Goal: Information Seeking & Learning: Learn about a topic

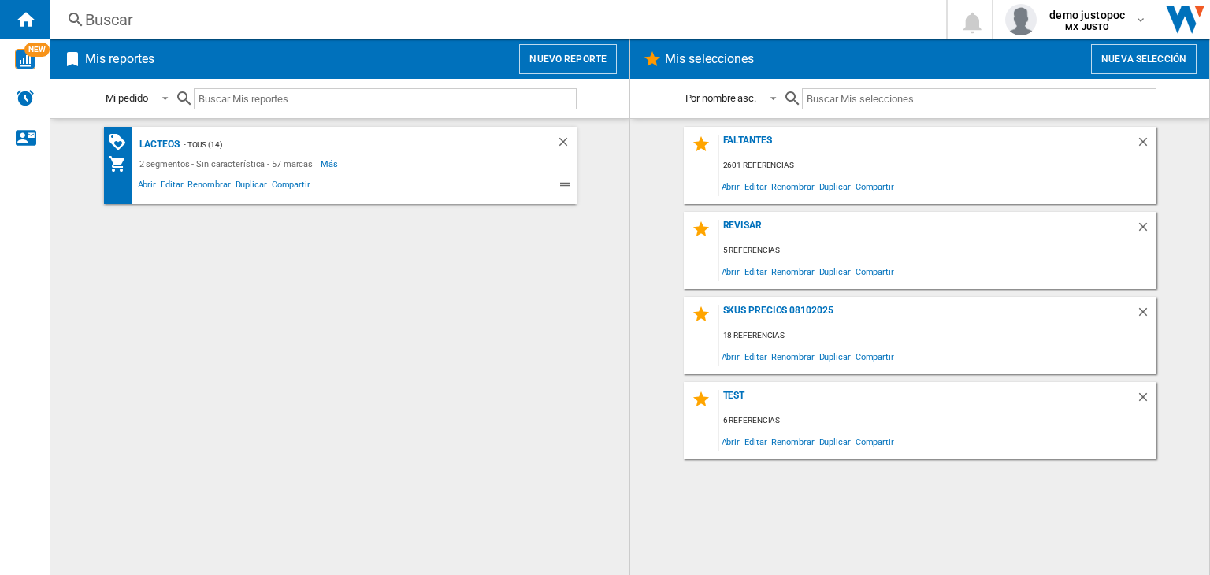
click at [233, 29] on div "Buscar" at bounding box center [495, 20] width 820 height 22
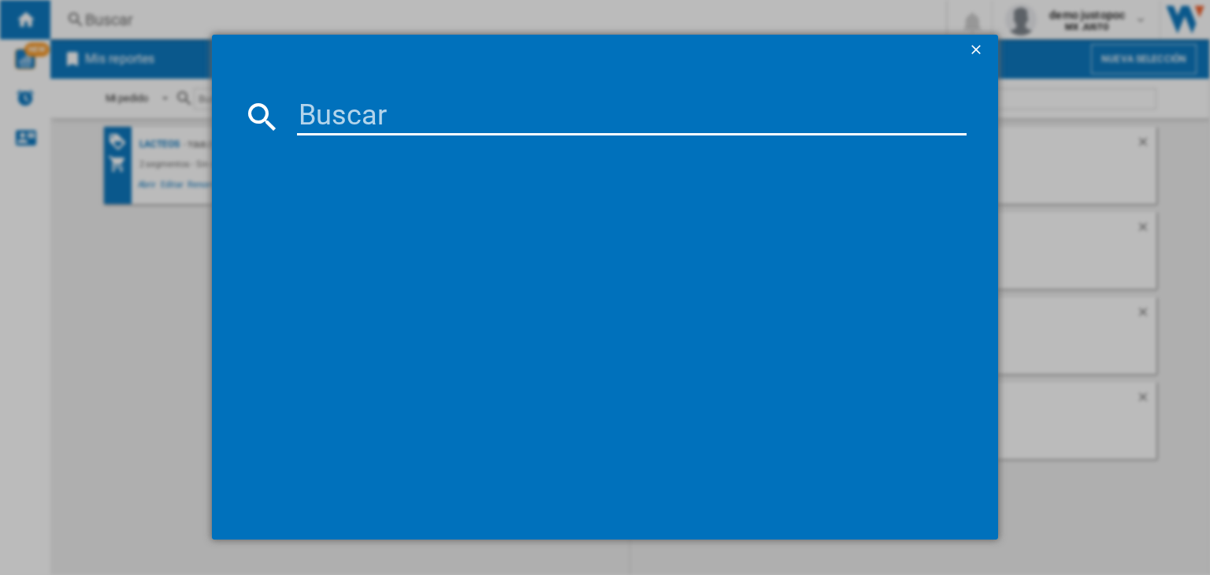
click at [507, 117] on input at bounding box center [632, 117] width 670 height 38
type input "hilo"
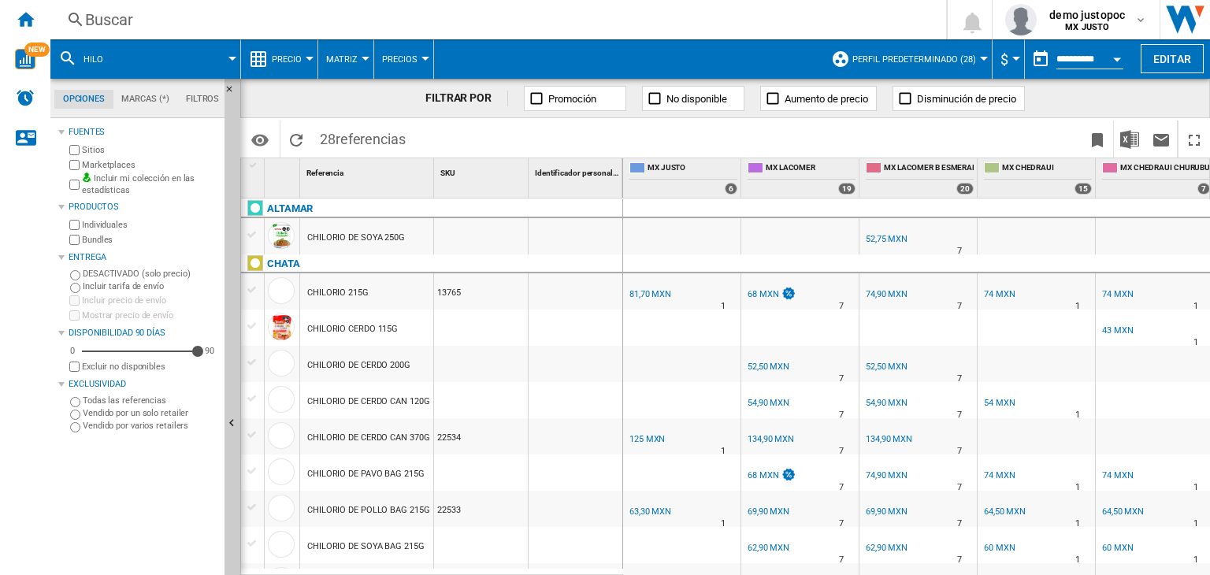
click at [368, 20] on div "Buscar" at bounding box center [495, 20] width 820 height 22
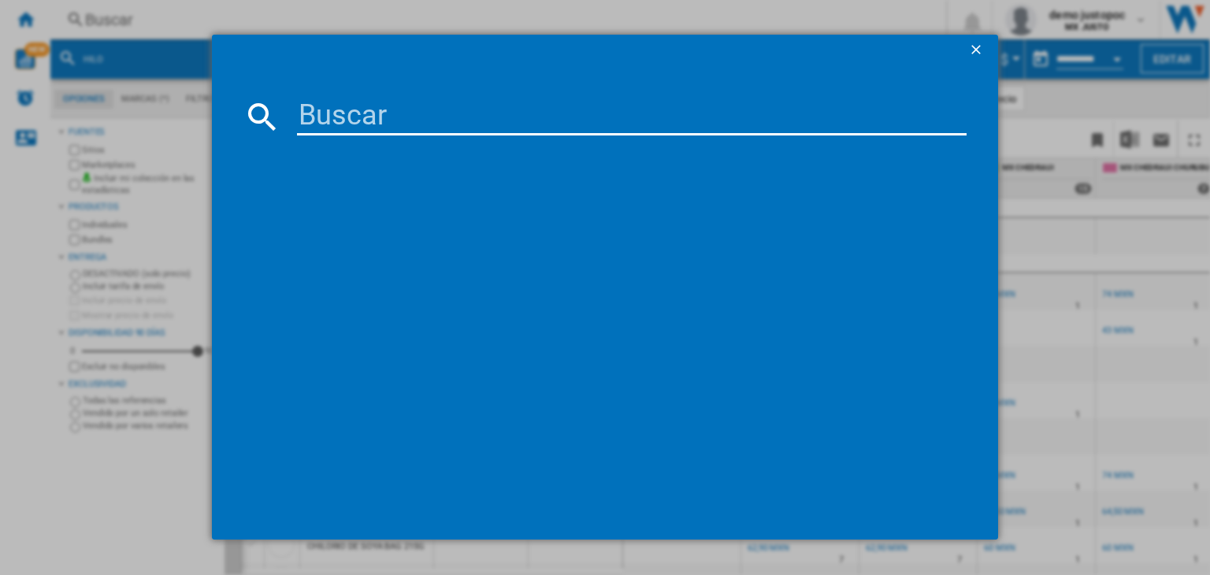
click at [411, 117] on input at bounding box center [632, 117] width 670 height 38
type input "dental"
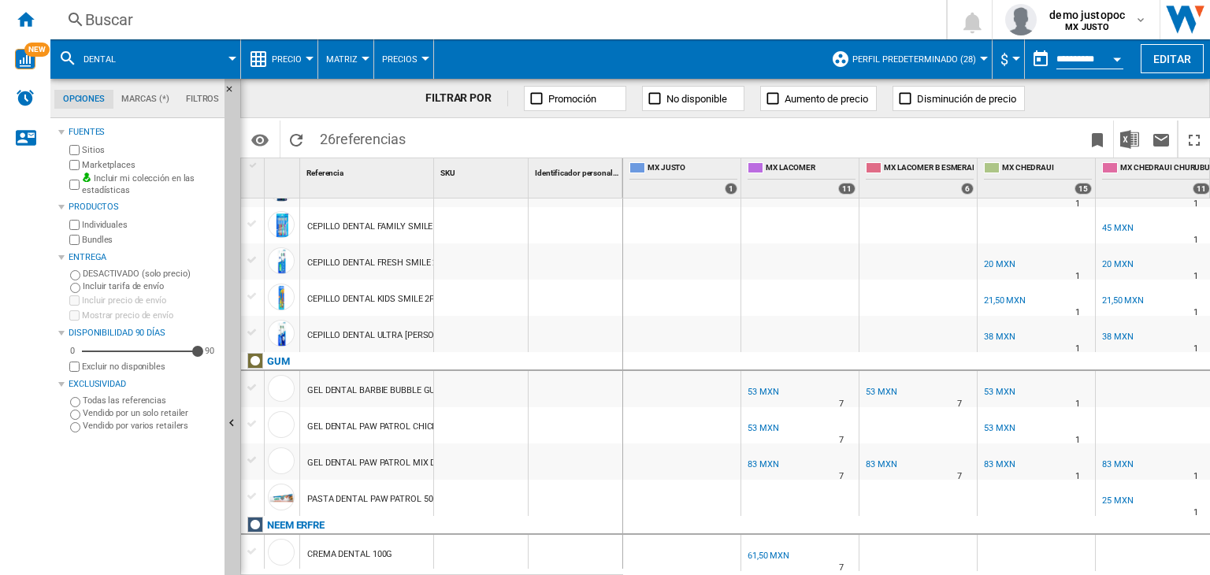
scroll to position [714, 0]
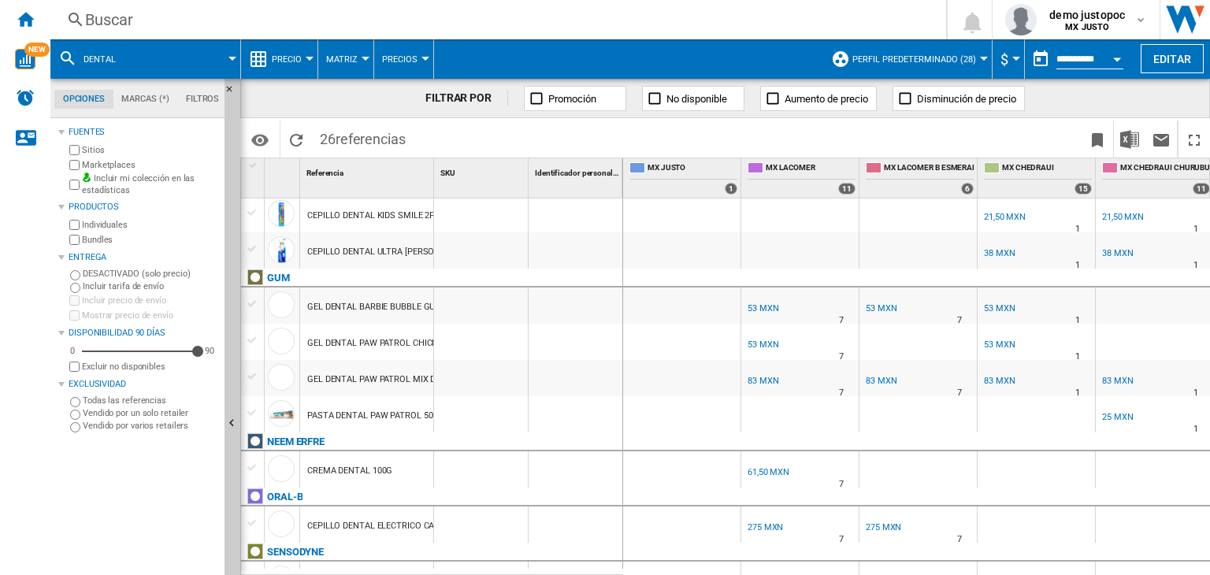
click at [410, 29] on div "Buscar" at bounding box center [495, 20] width 820 height 22
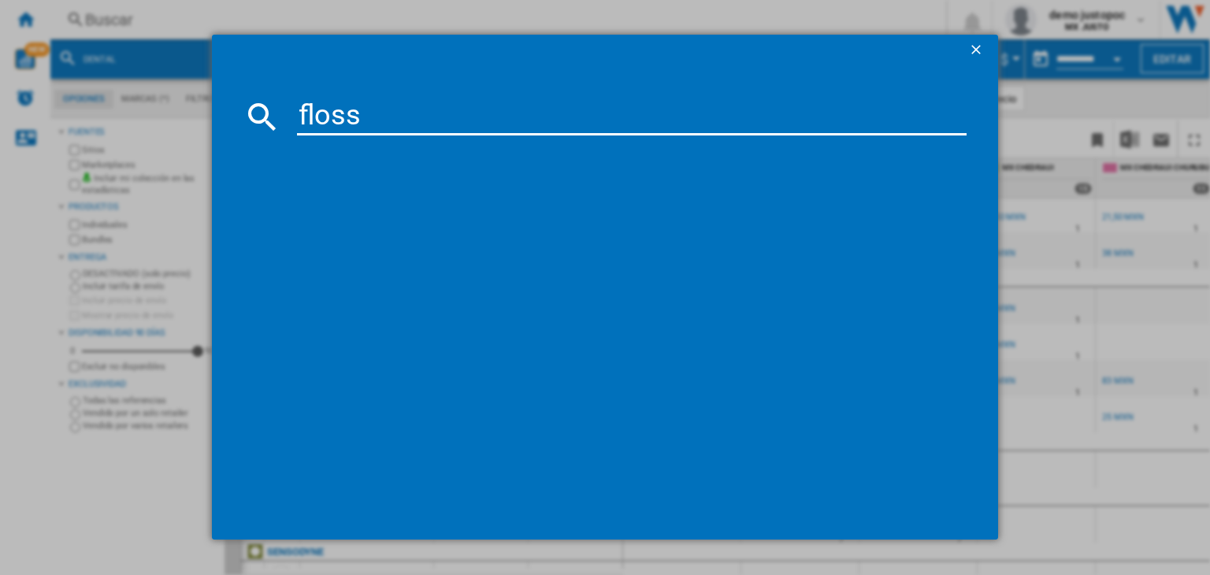
type input "floss"
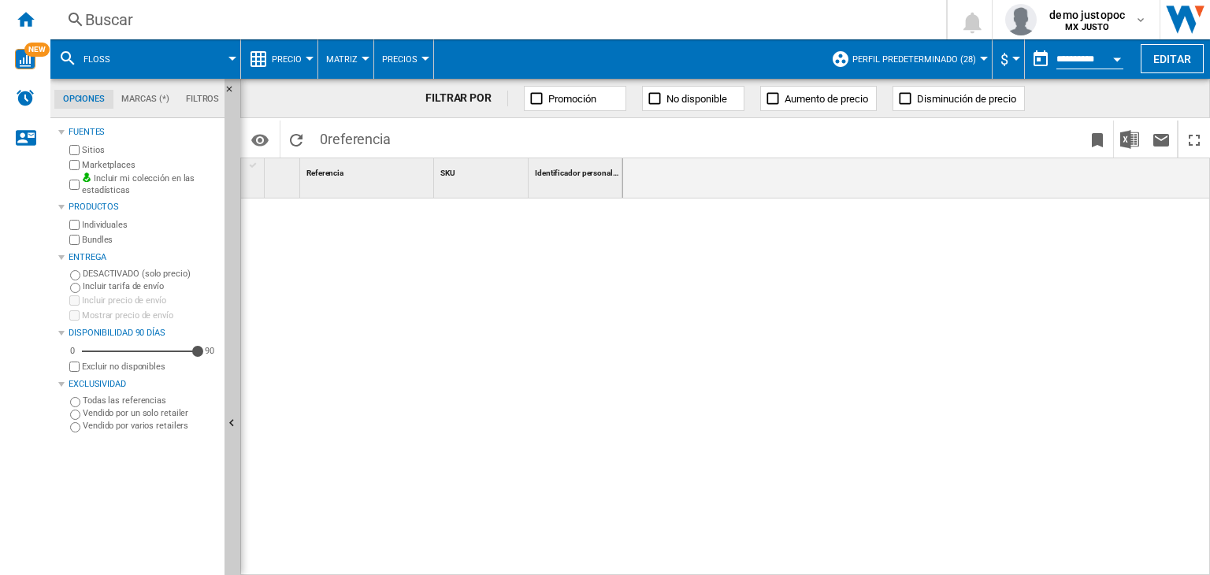
click at [109, 58] on button "floss" at bounding box center [105, 58] width 43 height 39
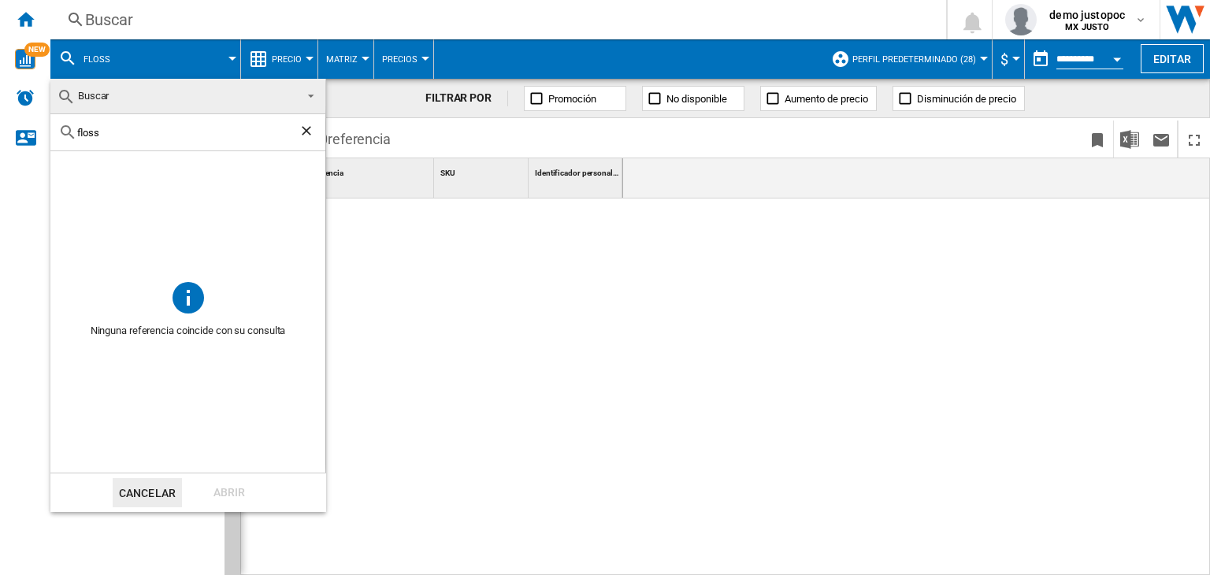
click at [307, 129] on ng-md-icon "Borrar búsqueda" at bounding box center [308, 132] width 19 height 19
click at [276, 95] on span "Buscar" at bounding box center [175, 96] width 237 height 22
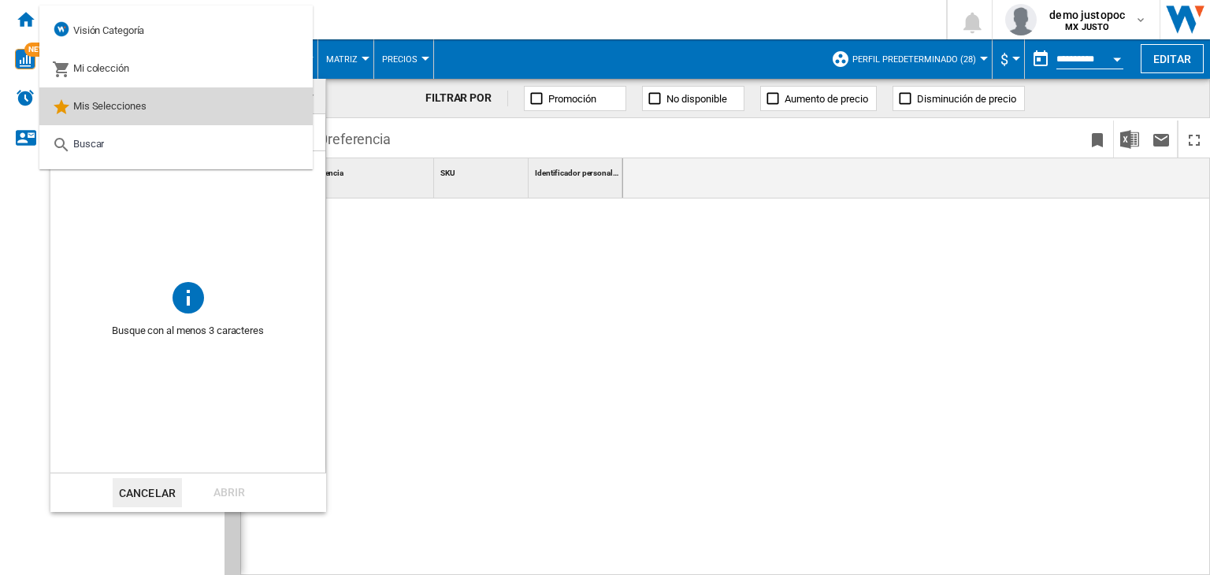
click at [302, 102] on md-option "Mis Selecciones" at bounding box center [175, 106] width 273 height 38
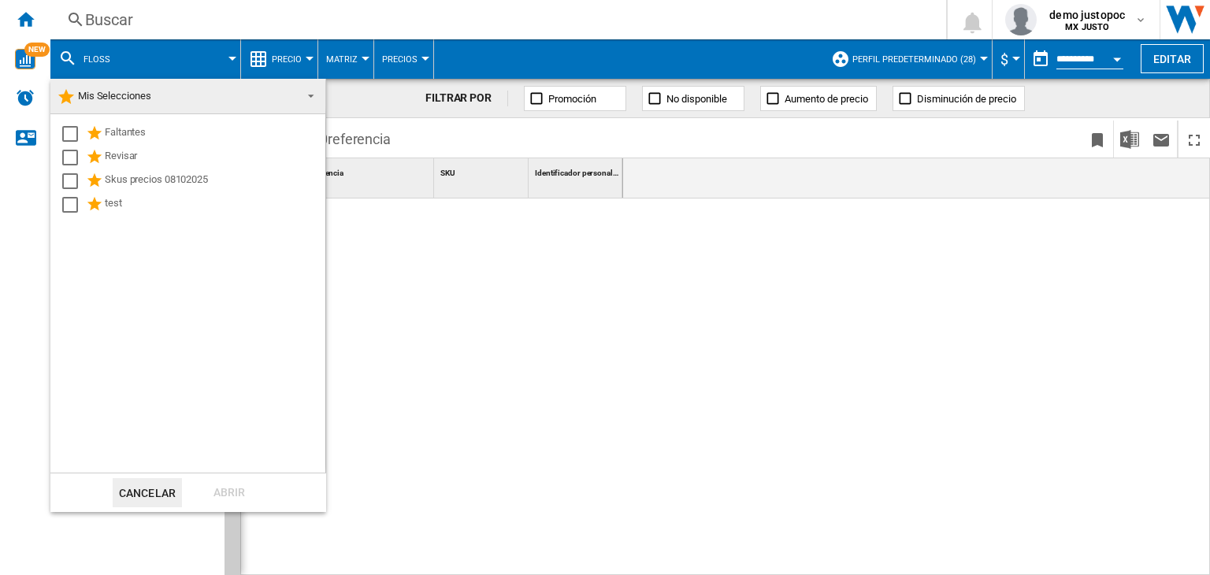
click at [301, 96] on span at bounding box center [306, 95] width 19 height 22
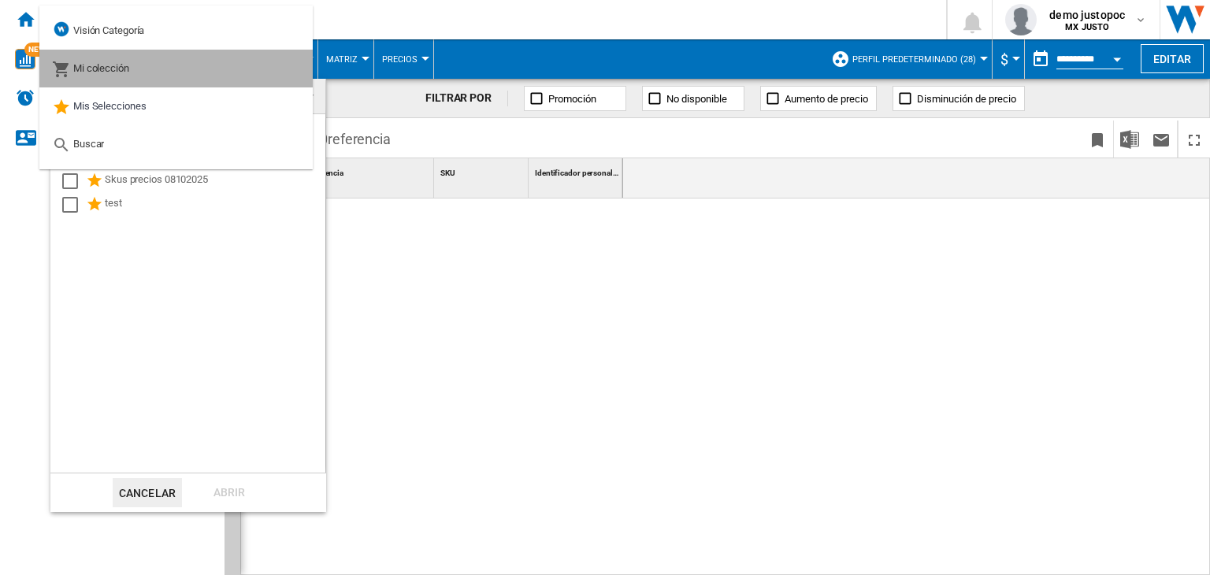
click at [165, 66] on md-option "Mi colección" at bounding box center [175, 69] width 273 height 38
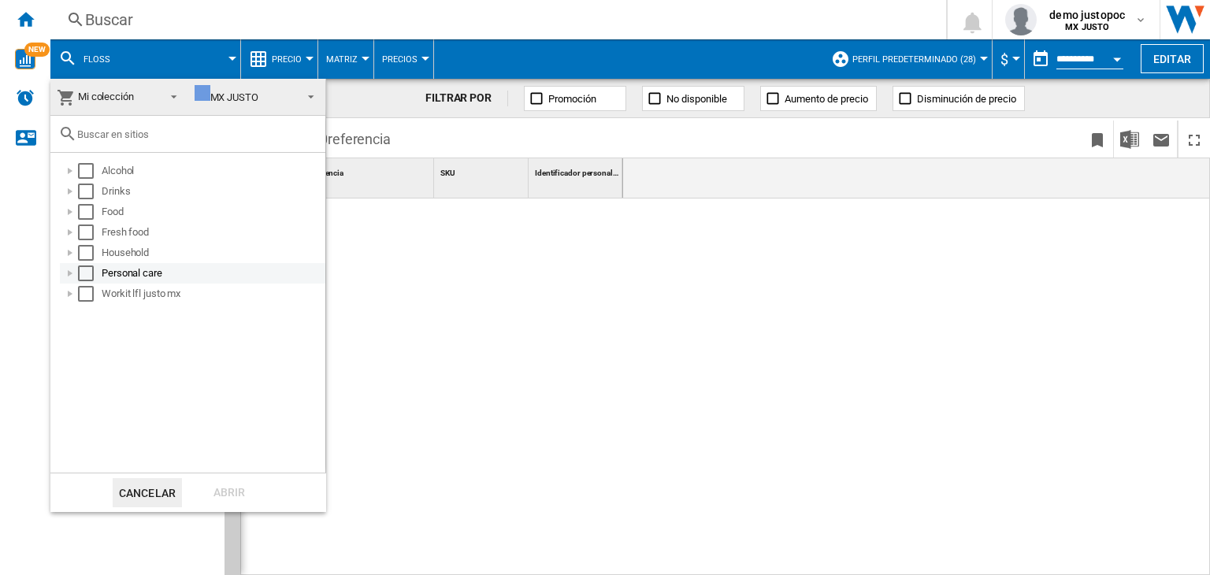
click at [71, 273] on div at bounding box center [70, 273] width 16 height 16
click at [85, 290] on div at bounding box center [88, 294] width 16 height 16
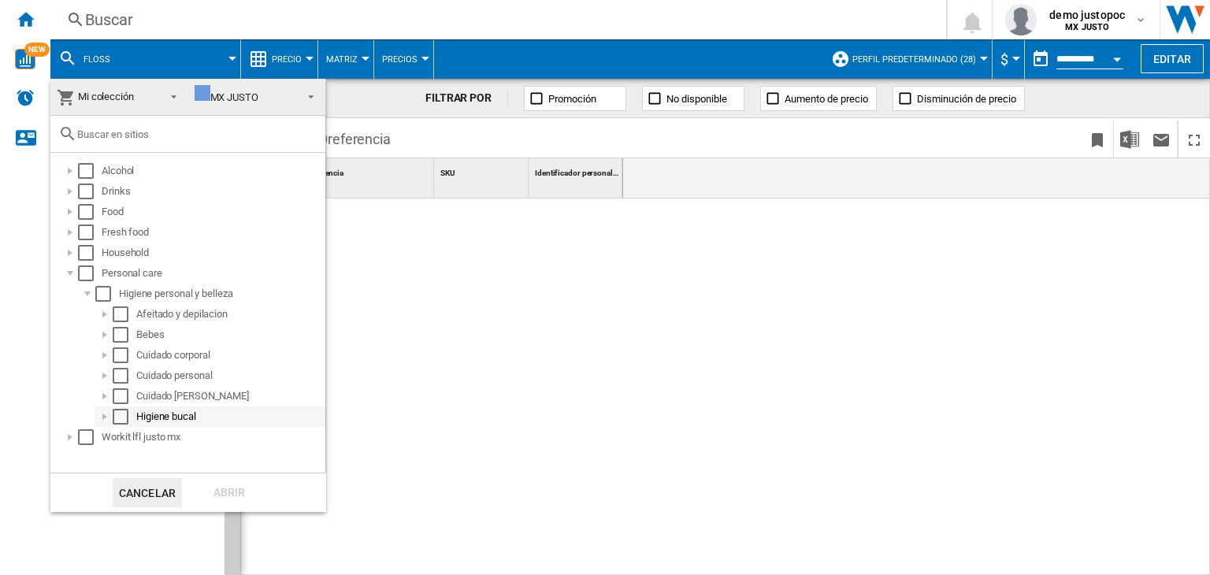
click at [102, 415] on div at bounding box center [105, 417] width 16 height 16
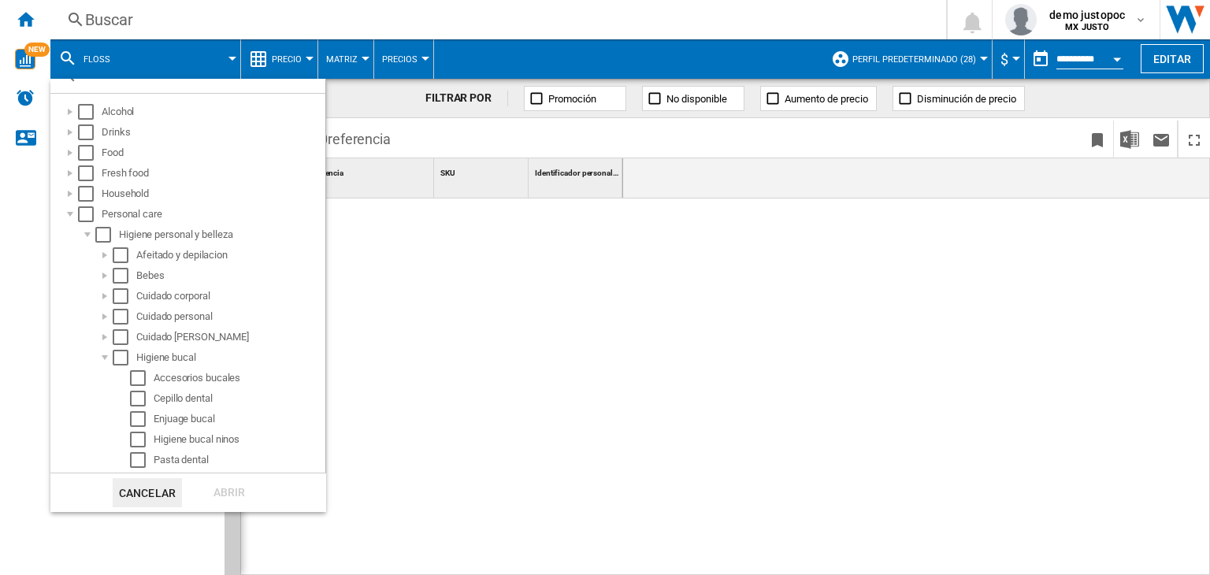
scroll to position [76, 0]
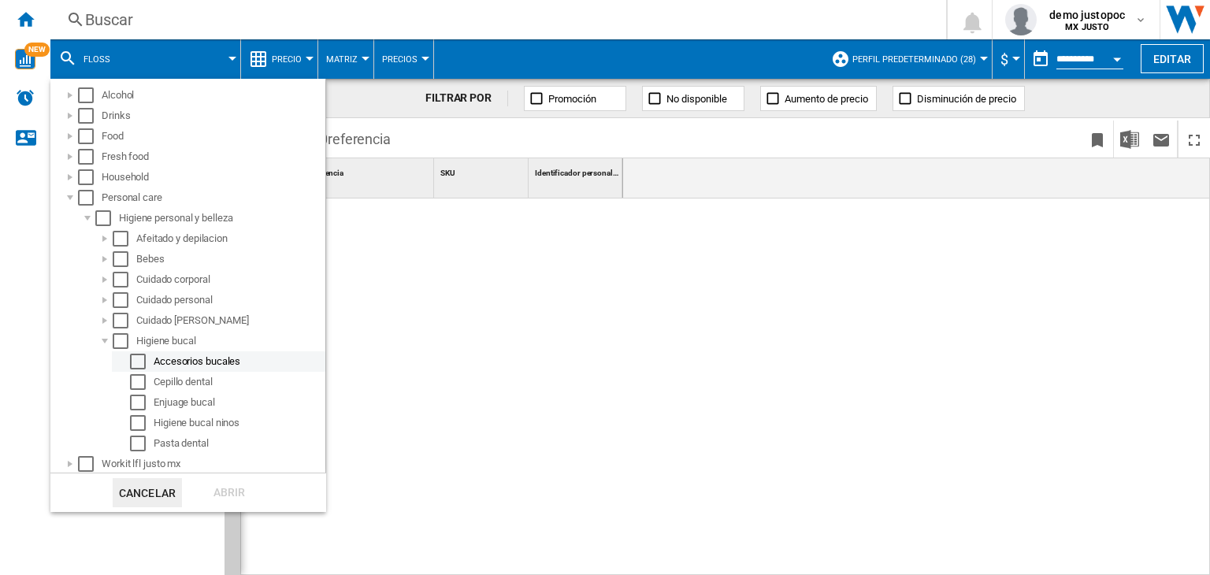
click at [141, 357] on div "Select" at bounding box center [138, 362] width 16 height 16
click at [214, 492] on div "Abrir" at bounding box center [229, 492] width 69 height 29
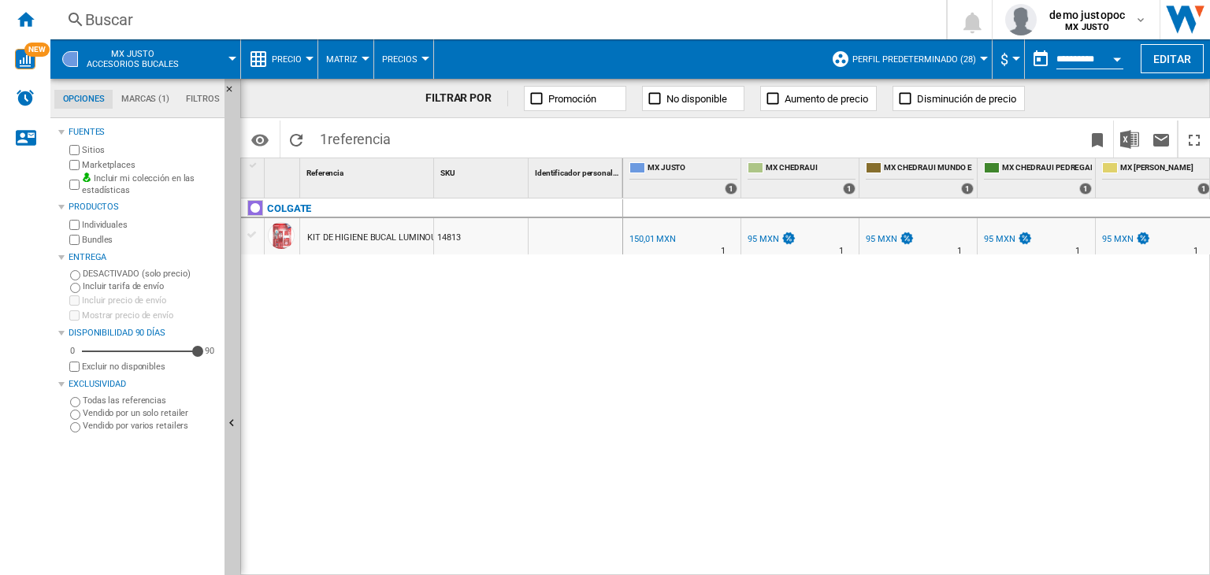
click at [143, 64] on span "MX JUSTO Accesorios bucales" at bounding box center [133, 59] width 92 height 20
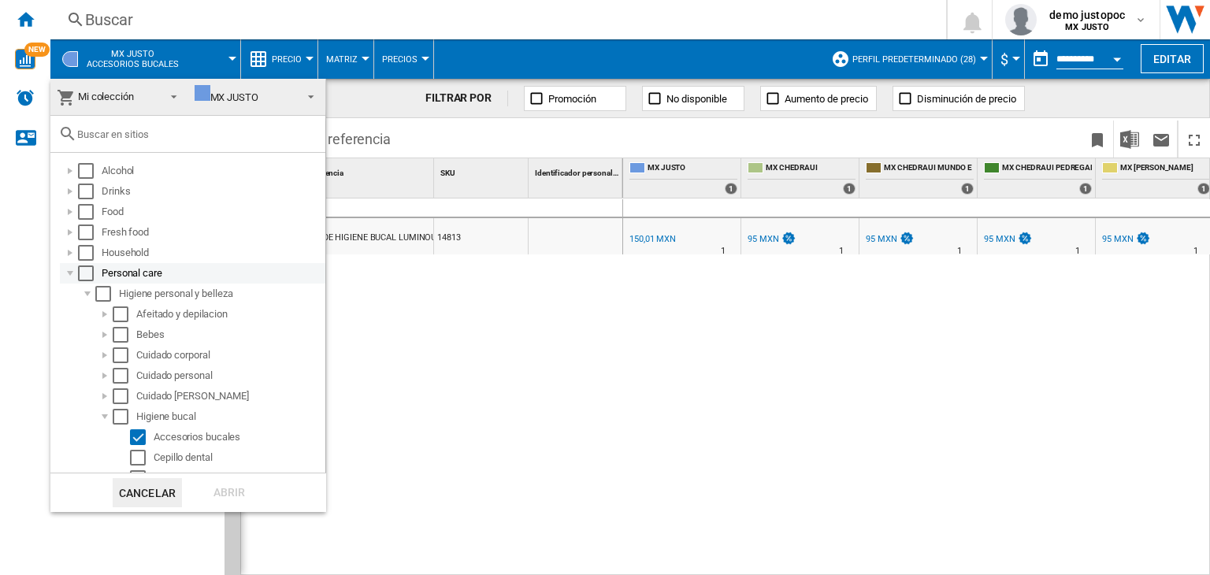
click at [71, 271] on div at bounding box center [70, 273] width 16 height 16
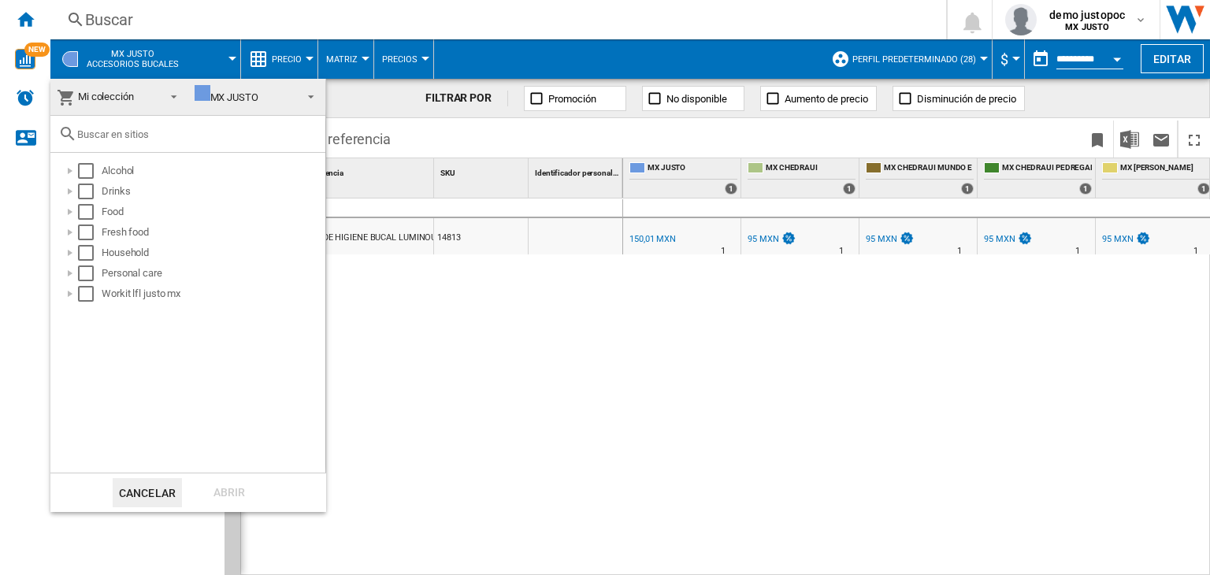
click at [471, 335] on md-backdrop at bounding box center [605, 287] width 1210 height 575
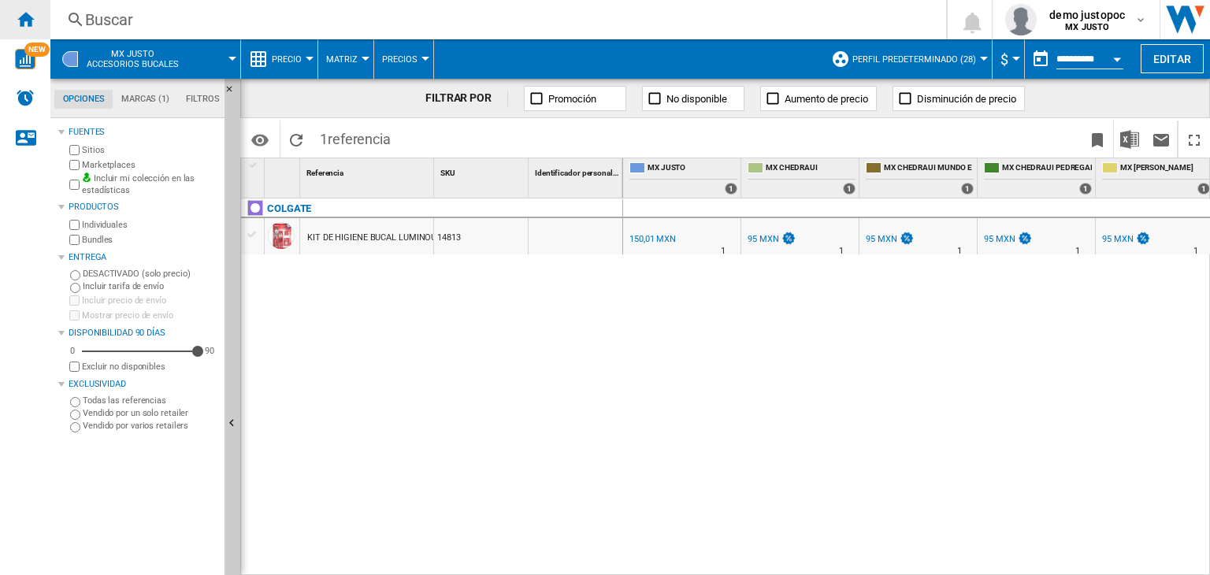
click at [30, 28] on ng-md-icon "Inicio" at bounding box center [25, 18] width 19 height 19
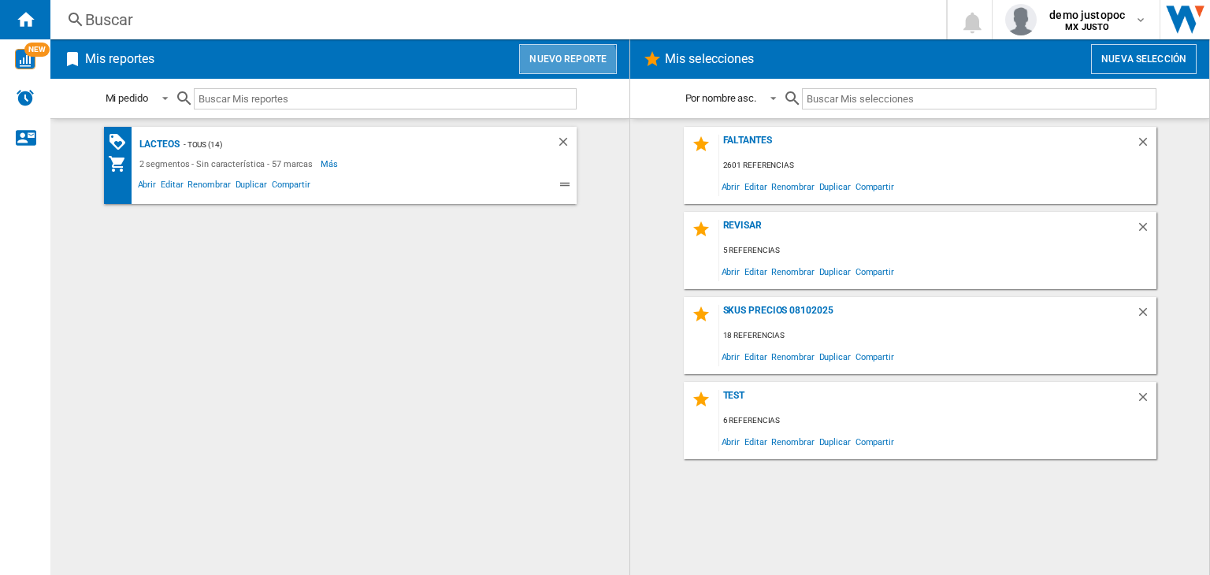
click at [559, 69] on button "Nuevo reporte" at bounding box center [568, 59] width 98 height 30
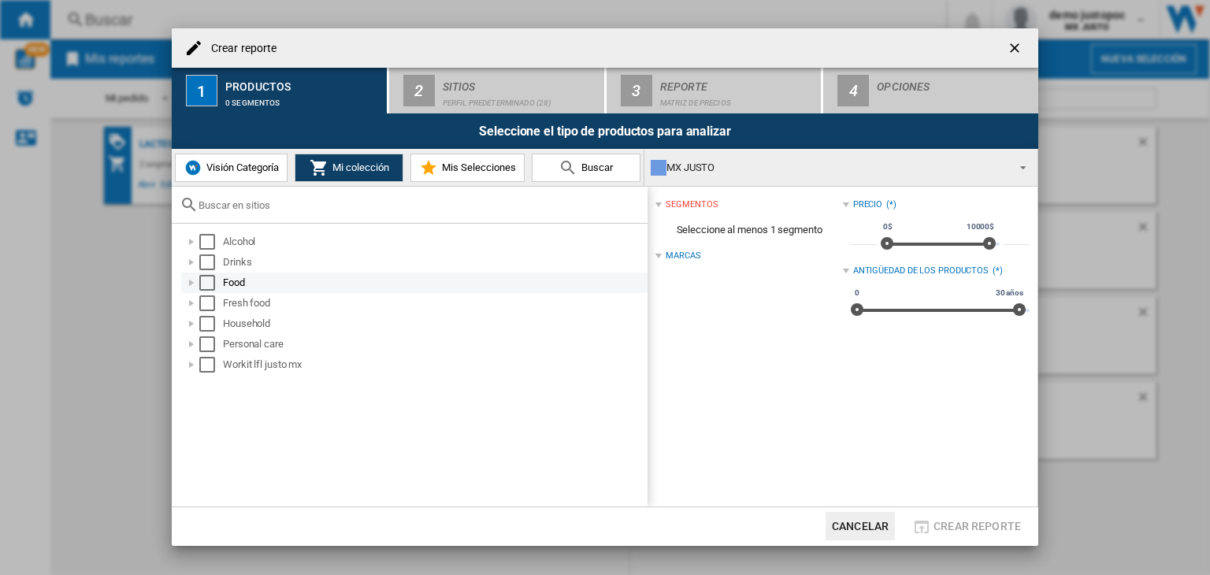
click at [210, 280] on div "Select" at bounding box center [207, 283] width 16 height 16
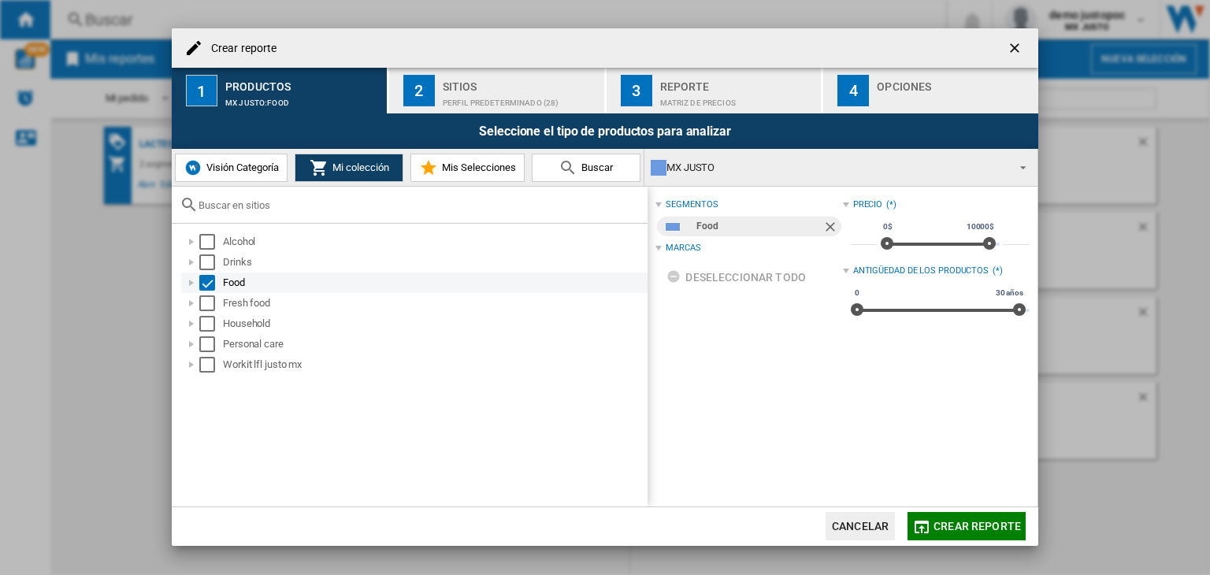
click at [208, 277] on div "Select" at bounding box center [207, 283] width 16 height 16
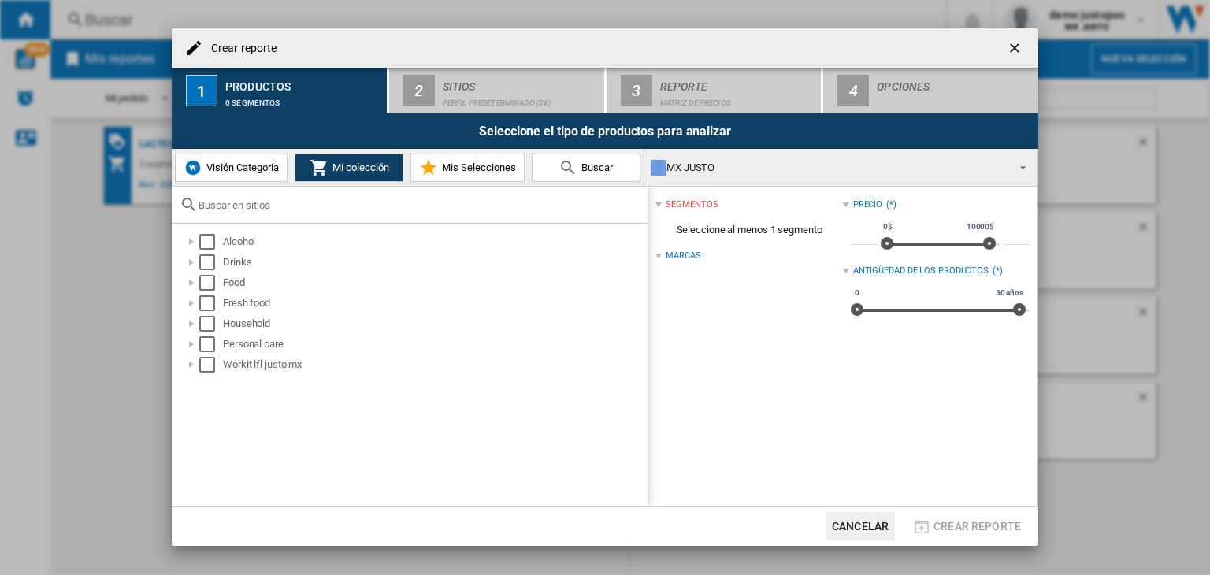
click at [1017, 54] on ng-md-icon "getI18NText('BUTTONS.CLOSE_DIALOG')" at bounding box center [1016, 49] width 19 height 19
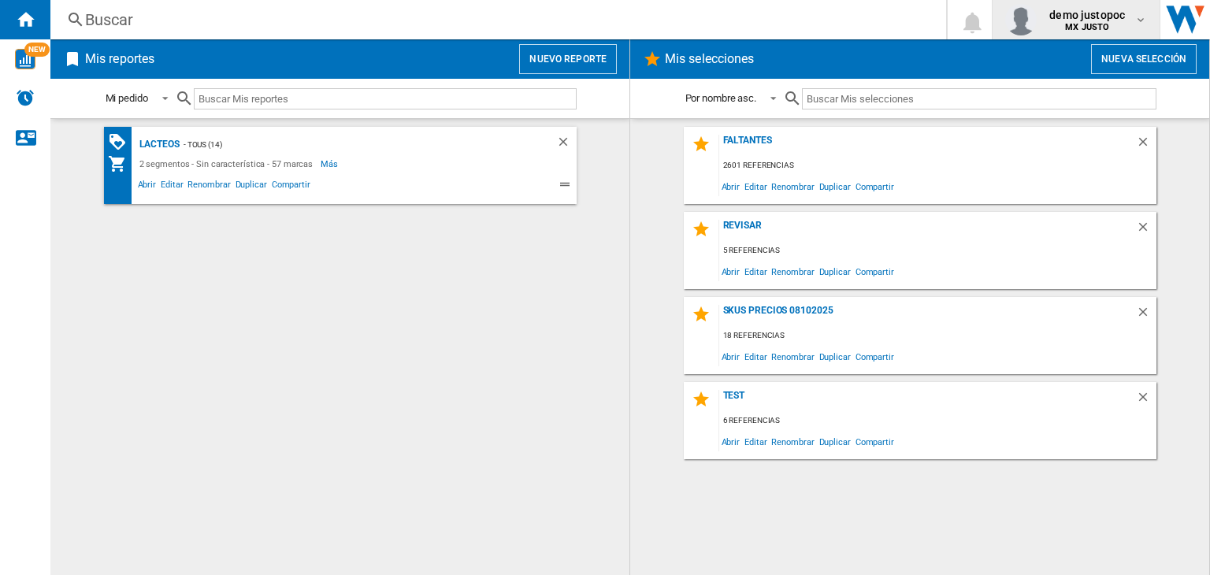
click at [1068, 20] on span "demo justopoc" at bounding box center [1087, 15] width 76 height 16
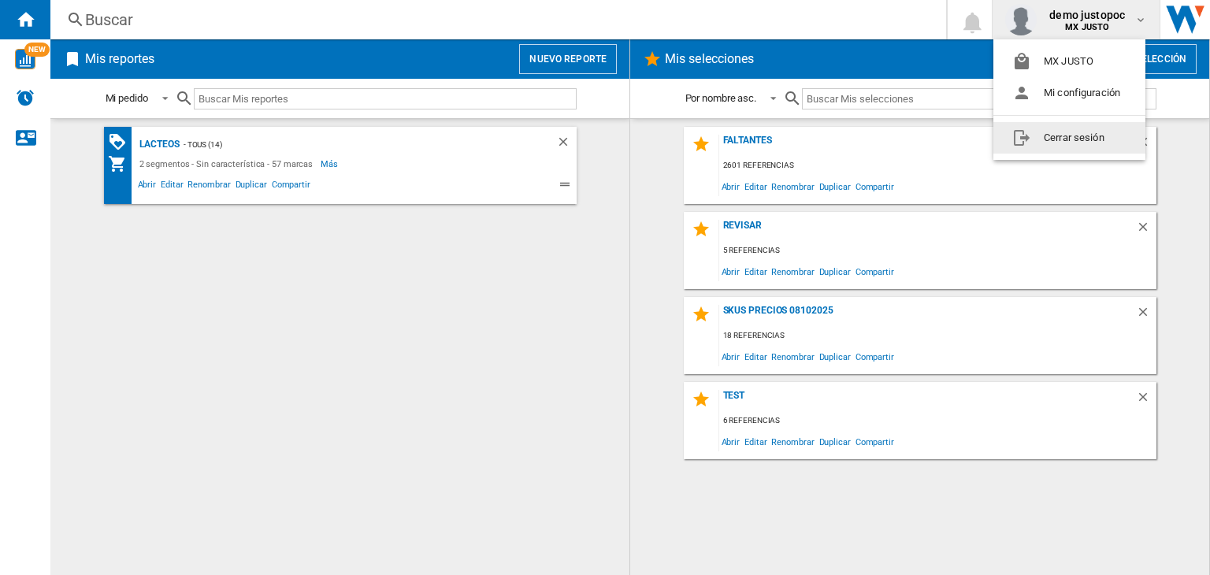
click at [1070, 135] on button "Cerrar sesión" at bounding box center [1069, 138] width 152 height 32
